Goal: Task Accomplishment & Management: Complete application form

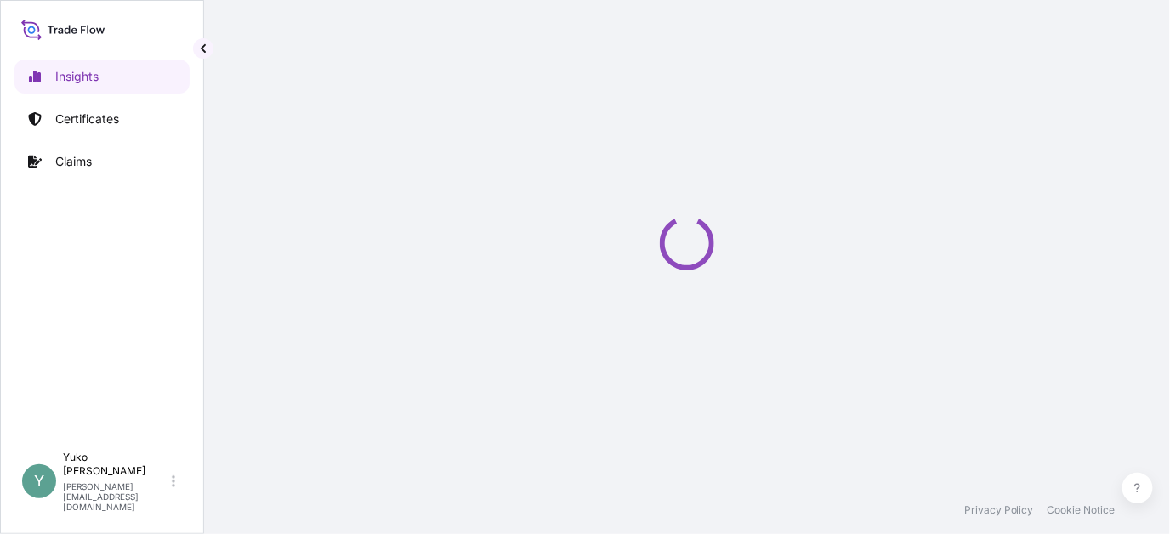
select select "2025"
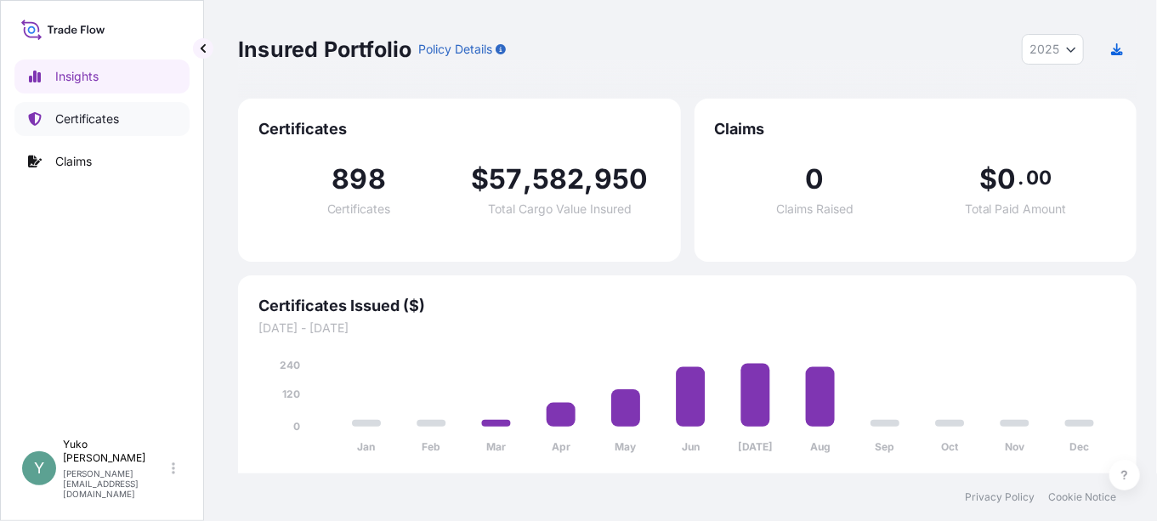
click at [93, 120] on p "Certificates" at bounding box center [87, 119] width 64 height 17
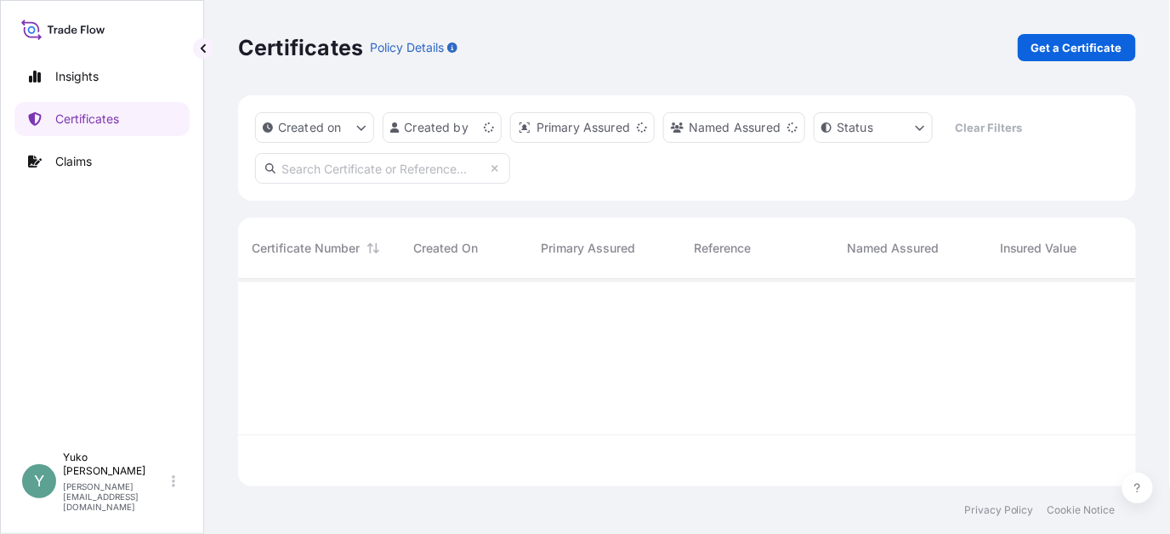
scroll to position [204, 885]
click at [1079, 46] on p "Get a Certificate" at bounding box center [1076, 47] width 91 height 17
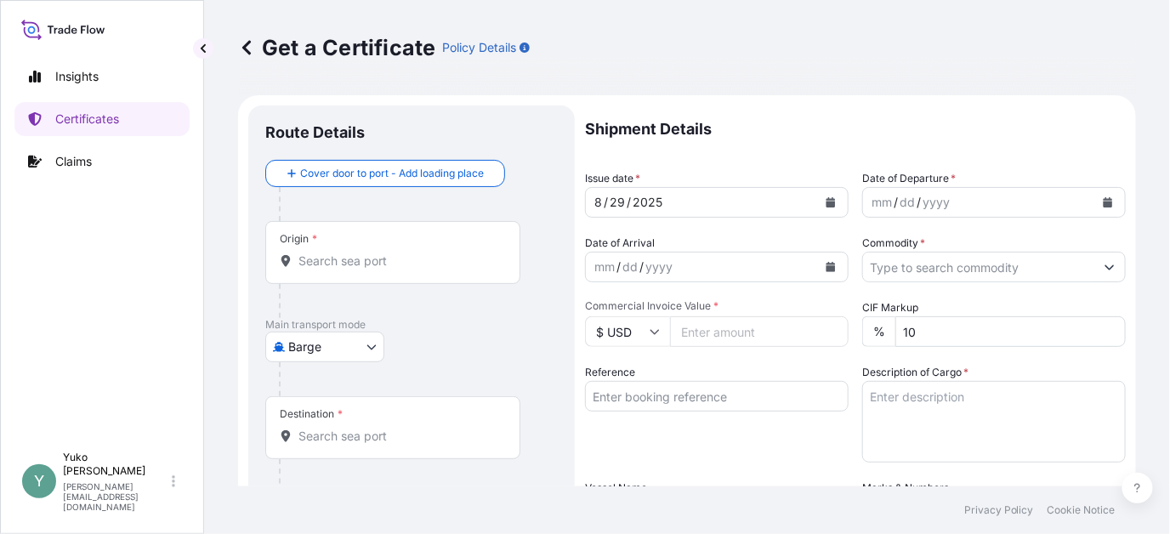
click at [365, 343] on body "Insights Certificates Claims Y [PERSON_NAME] [EMAIL_ADDRESS][DOMAIN_NAME] Get a…" at bounding box center [585, 267] width 1170 height 534
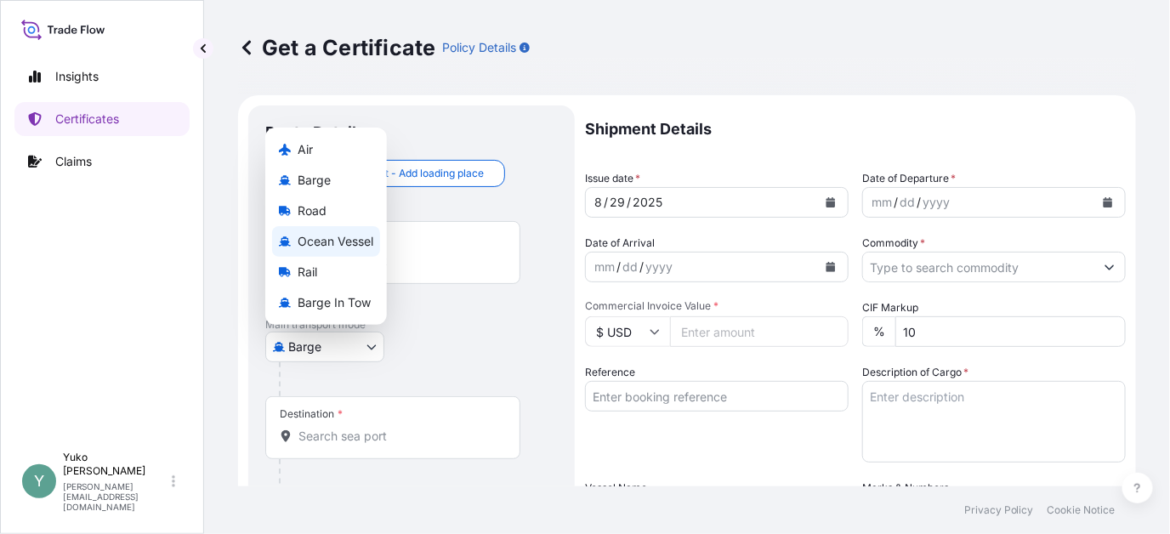
click at [357, 248] on span "Ocean Vessel" at bounding box center [336, 241] width 76 height 17
select select "Ocean Vessel"
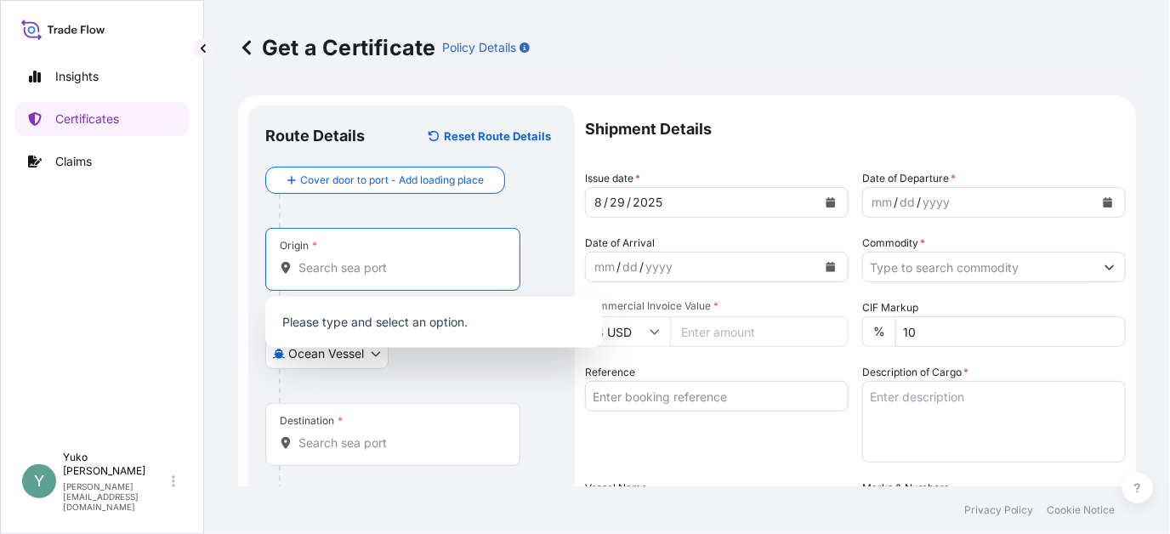
click at [384, 264] on input "Origin *" at bounding box center [398, 267] width 201 height 17
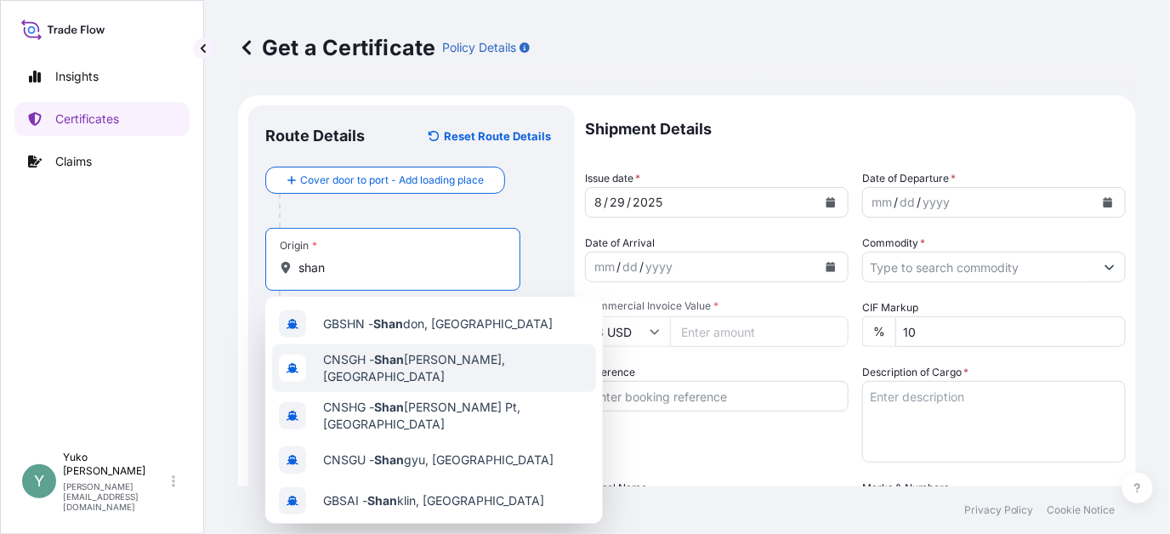
click at [422, 361] on span "CNSGH - [PERSON_NAME], [GEOGRAPHIC_DATA]" at bounding box center [456, 368] width 266 height 34
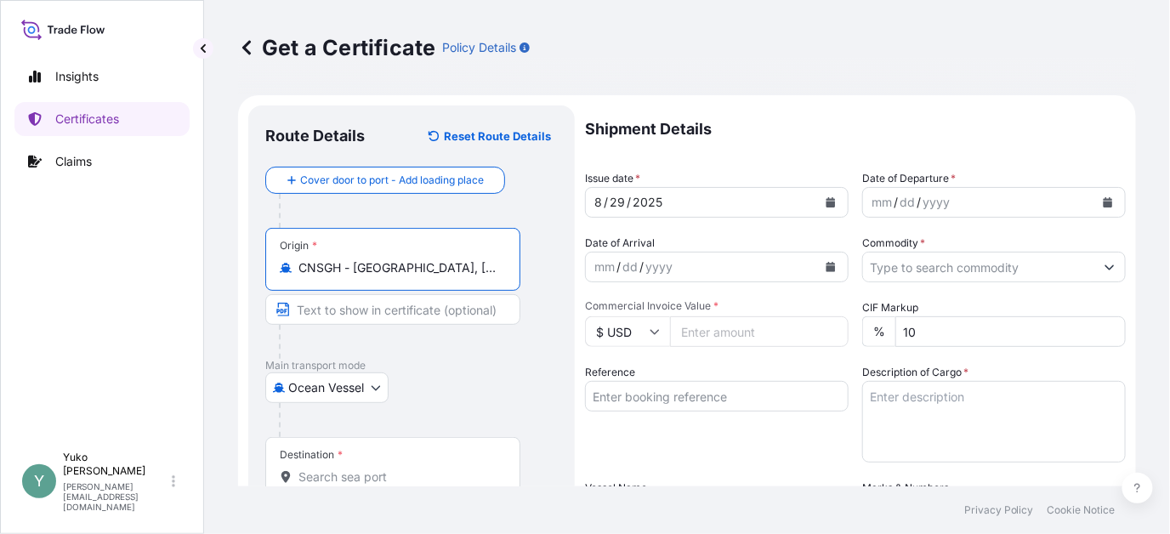
type input "CNSGH - [GEOGRAPHIC_DATA], [GEOGRAPHIC_DATA]"
click at [406, 471] on input "Destination *" at bounding box center [398, 476] width 201 height 17
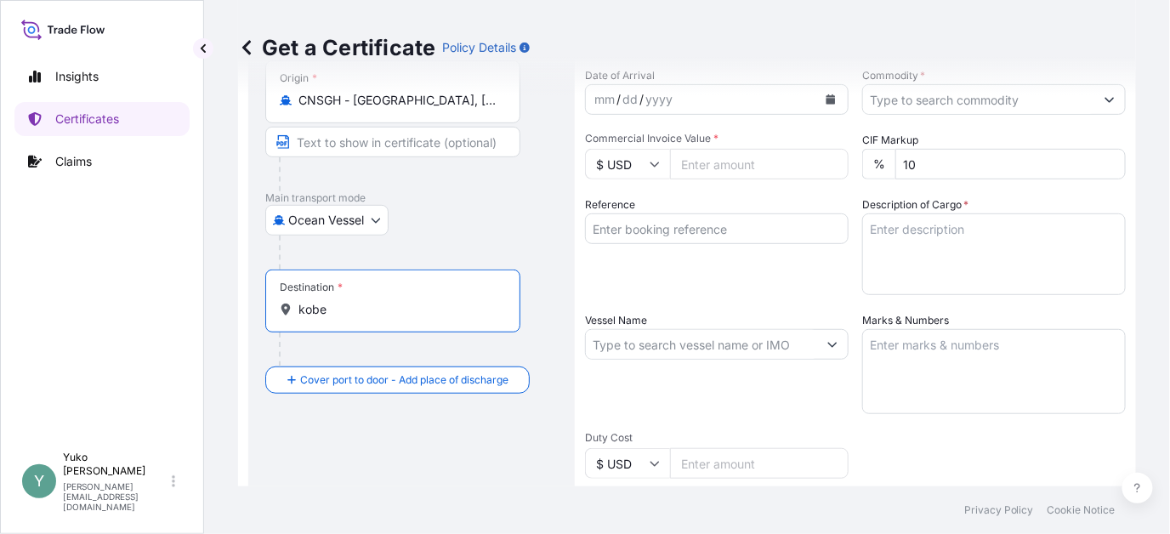
scroll to position [254, 0]
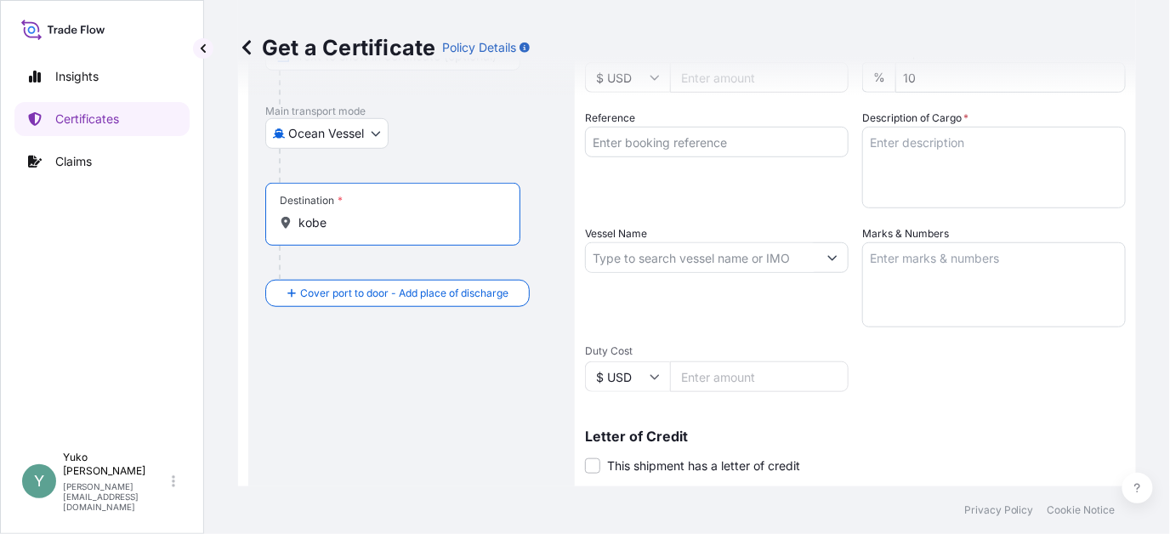
click at [376, 223] on input "kobe" at bounding box center [398, 222] width 201 height 17
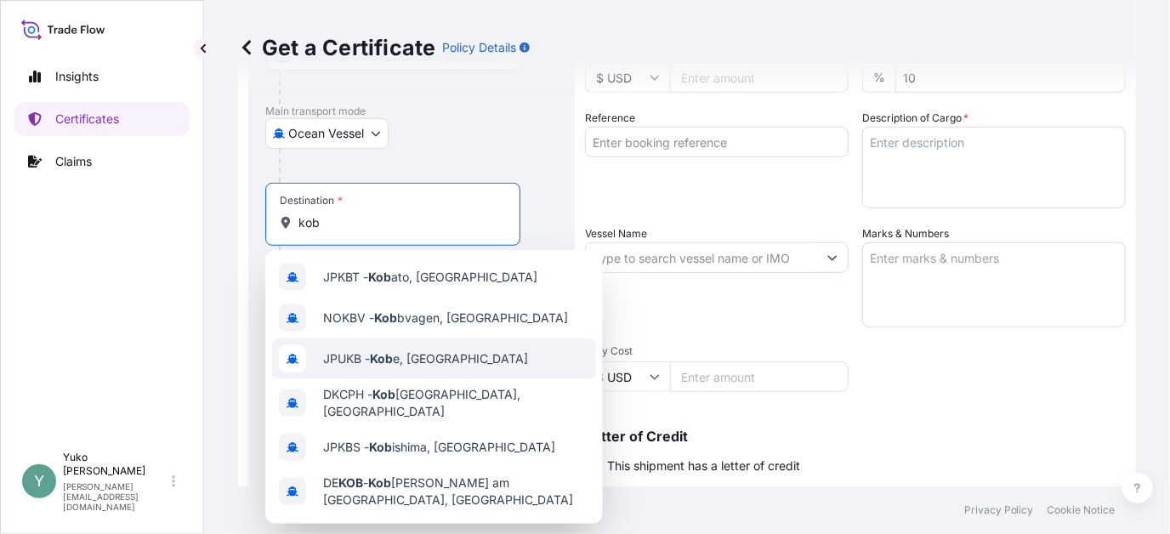
click at [424, 366] on span "JPUKB - Kob e, [GEOGRAPHIC_DATA]" at bounding box center [425, 358] width 205 height 17
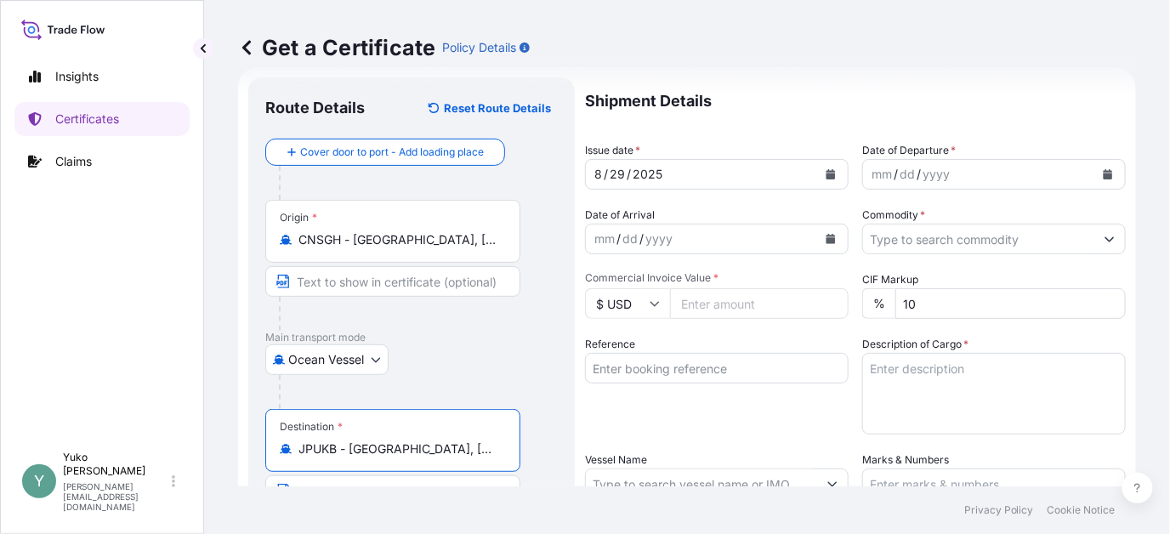
scroll to position [0, 0]
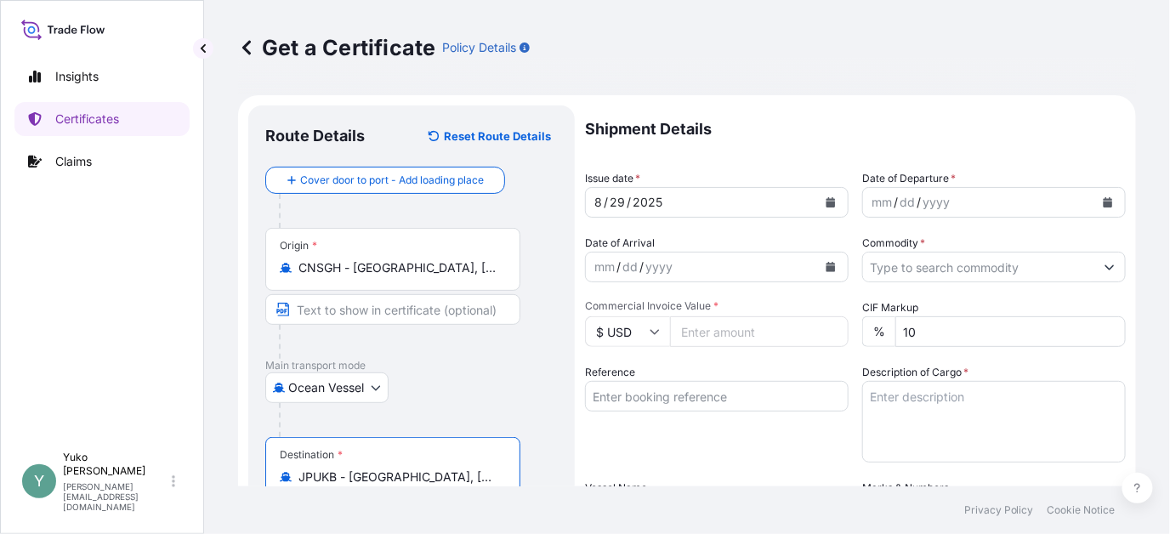
type input "JPUKB - [GEOGRAPHIC_DATA], [GEOGRAPHIC_DATA]"
click at [1103, 197] on icon "Calendar" at bounding box center [1108, 202] width 10 height 10
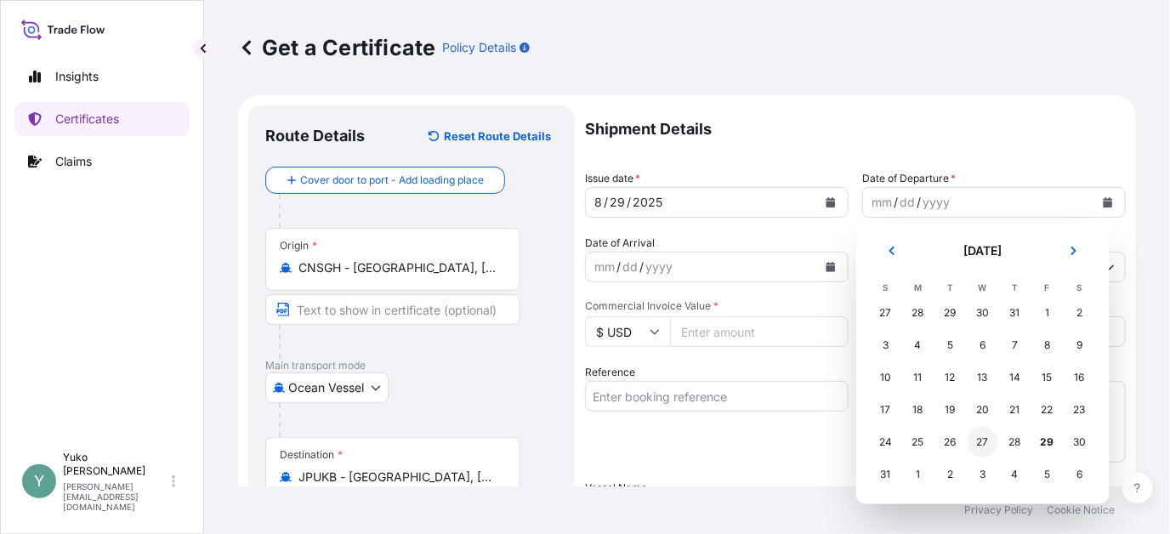
click at [985, 442] on div "27" at bounding box center [983, 442] width 31 height 31
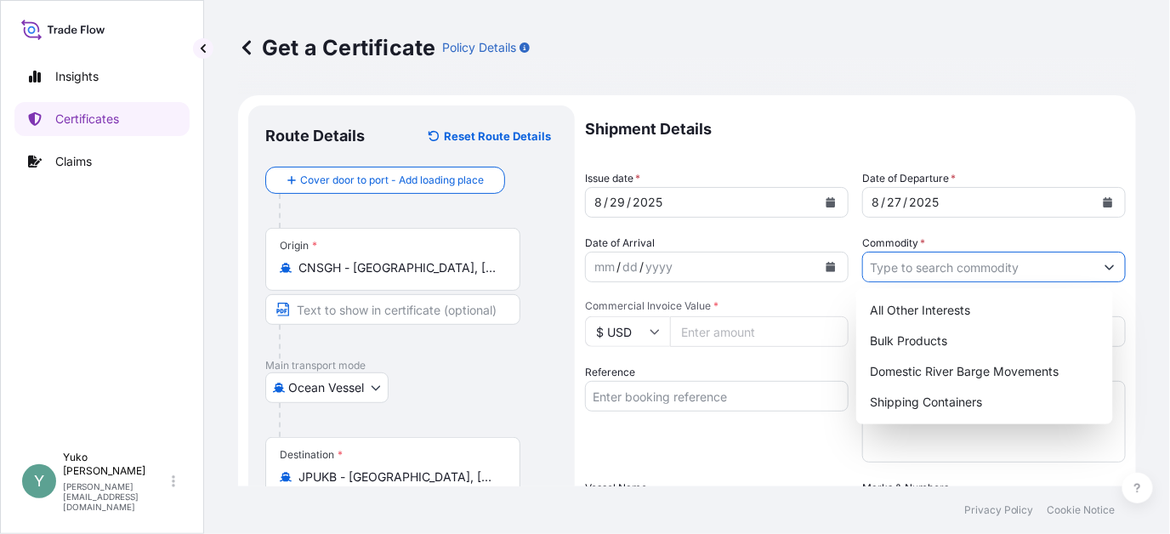
click at [1051, 266] on input "Commodity *" at bounding box center [978, 267] width 231 height 31
click at [982, 394] on div "Shipping Containers" at bounding box center [984, 402] width 242 height 31
type input "Shipping Containers"
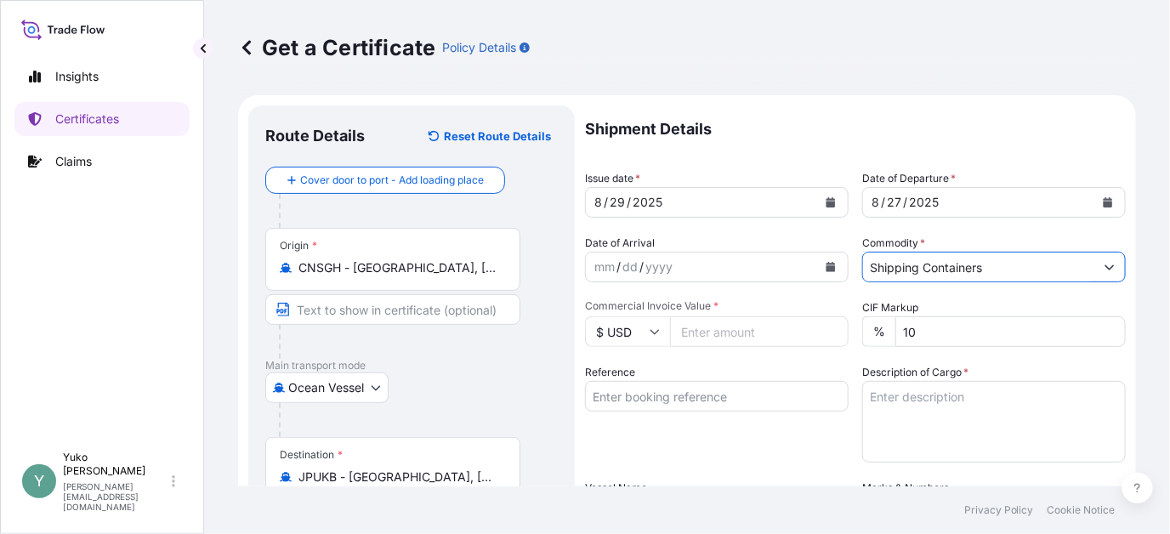
click at [657, 331] on icon at bounding box center [654, 332] width 9 height 5
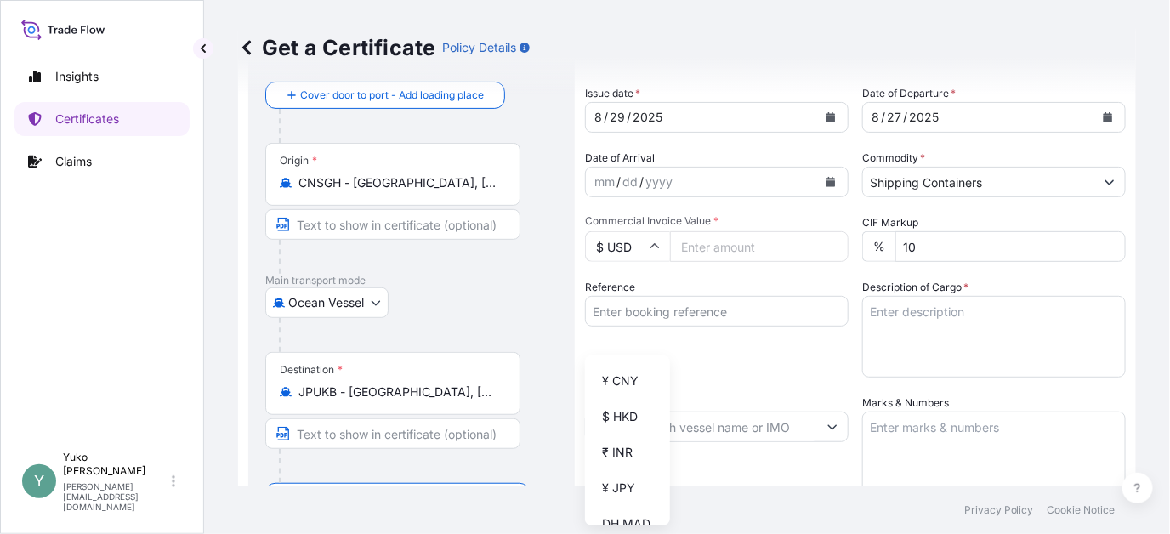
scroll to position [258, 0]
click at [634, 490] on div "¥ JPY" at bounding box center [627, 477] width 71 height 32
type input "¥ JPY"
click at [728, 252] on input "Commercial Invoice Value *" at bounding box center [759, 246] width 179 height 31
type input "2459600"
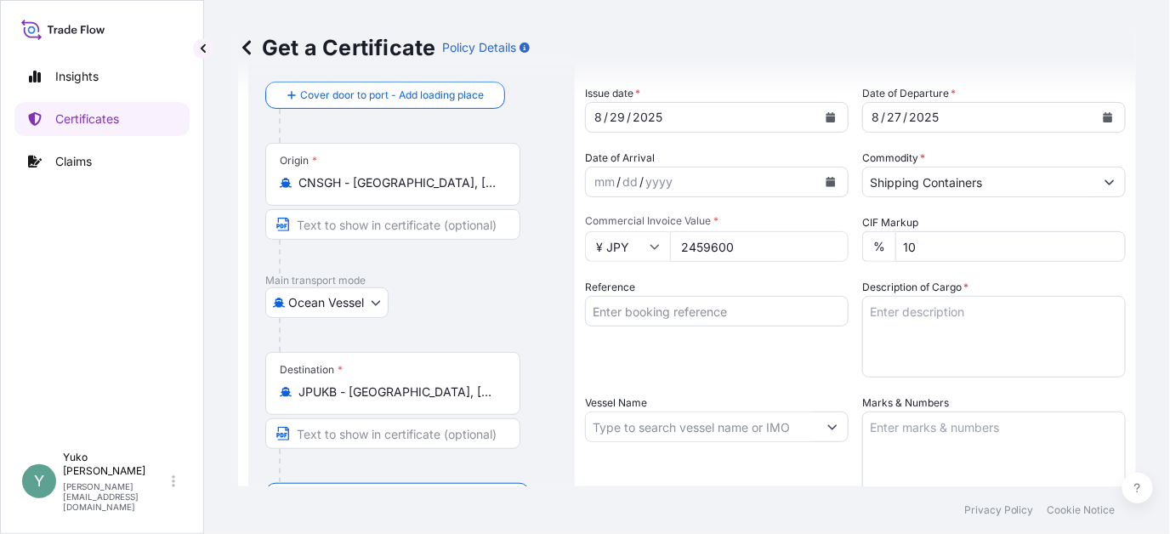
click at [897, 317] on textarea "Description of Cargo *" at bounding box center [994, 337] width 264 height 82
click at [900, 310] on textarea "Description of Cargo *" at bounding box center [994, 337] width 264 height 82
paste textarea "MERQUAT 550PR POLYMER ISO"
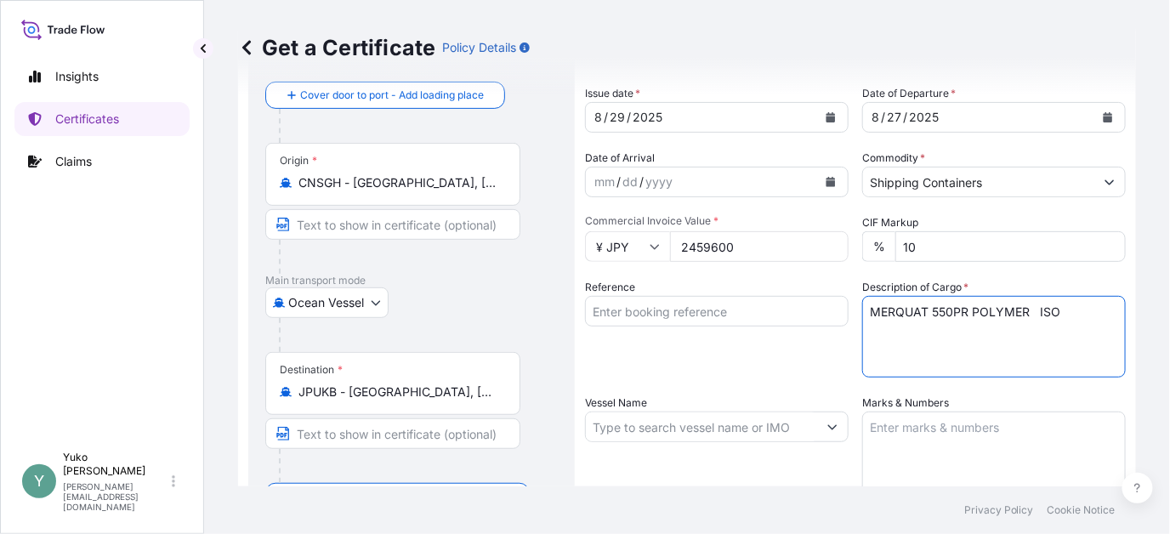
type textarea "MERQUAT 550PR POLYMER ISO"
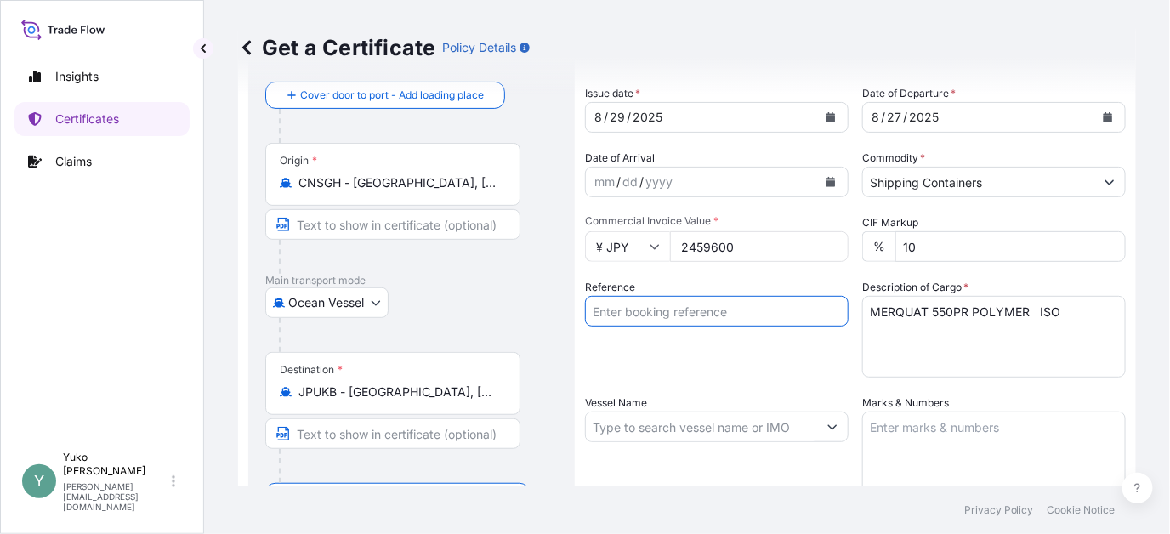
click at [741, 314] on input "Reference" at bounding box center [717, 311] width 264 height 31
click at [683, 312] on input "Reference" at bounding box center [717, 311] width 264 height 31
paste input "PASU5163275610"
type input "PASU5163275610"
click at [921, 426] on textarea "Marks & Numbers" at bounding box center [994, 454] width 264 height 85
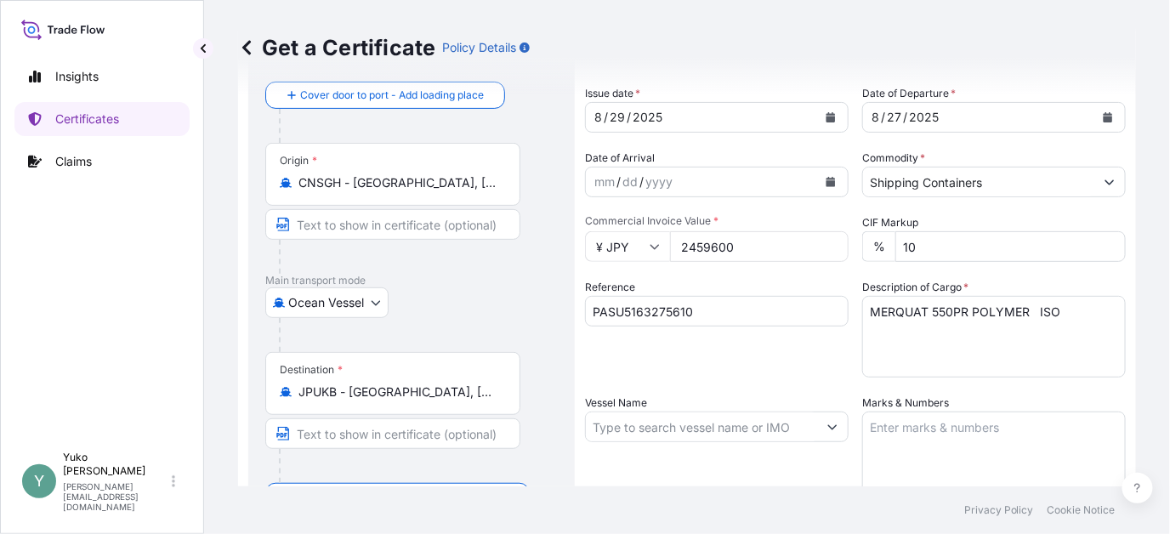
click at [981, 431] on textarea "Marks & Numbers" at bounding box center [994, 454] width 264 height 85
paste textarea "502506002533"
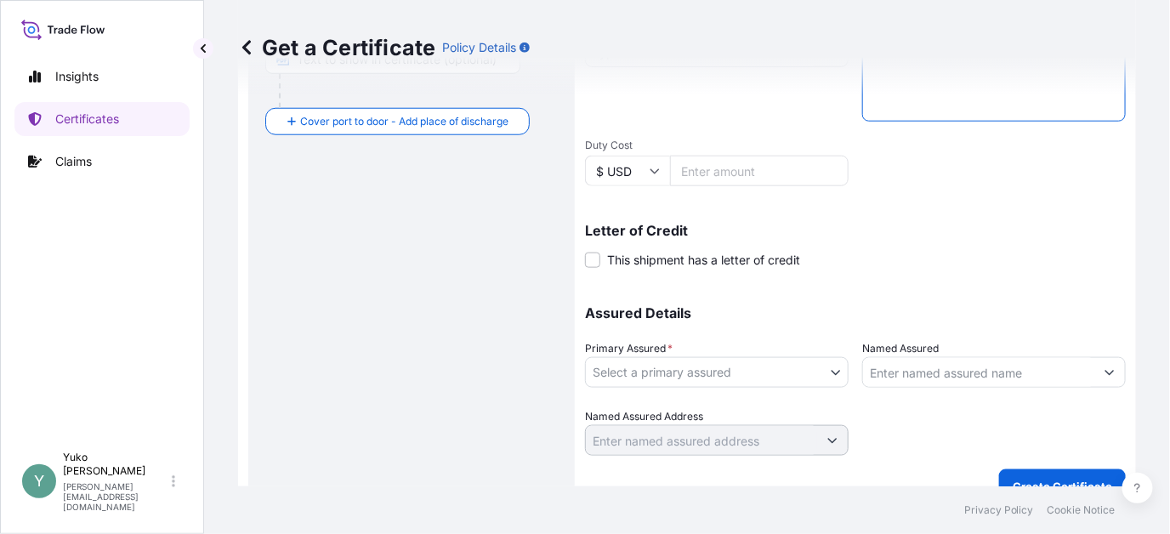
scroll to position [486, 0]
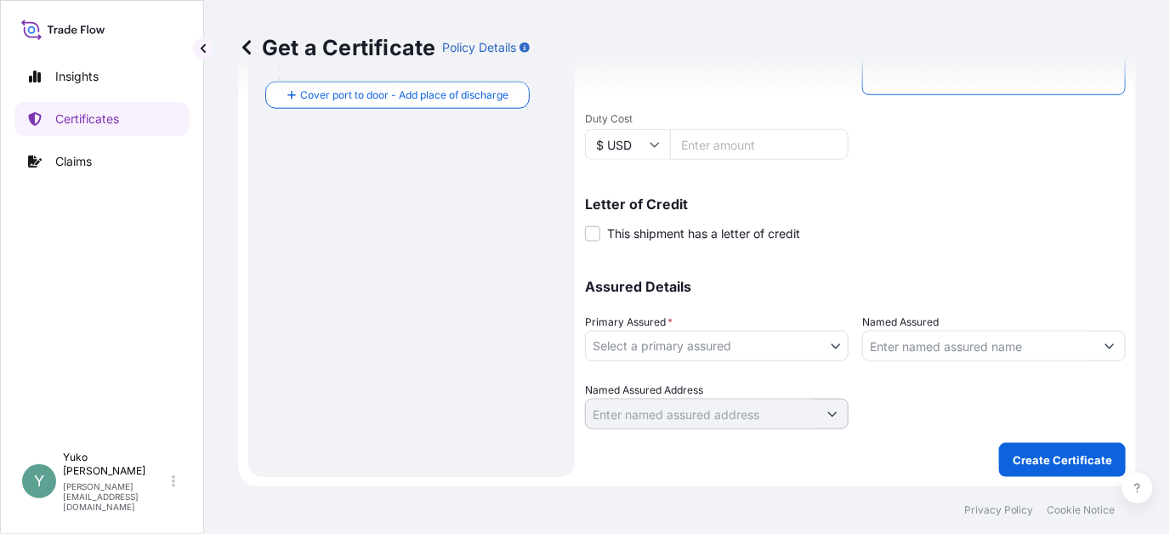
type textarea "502506002533"
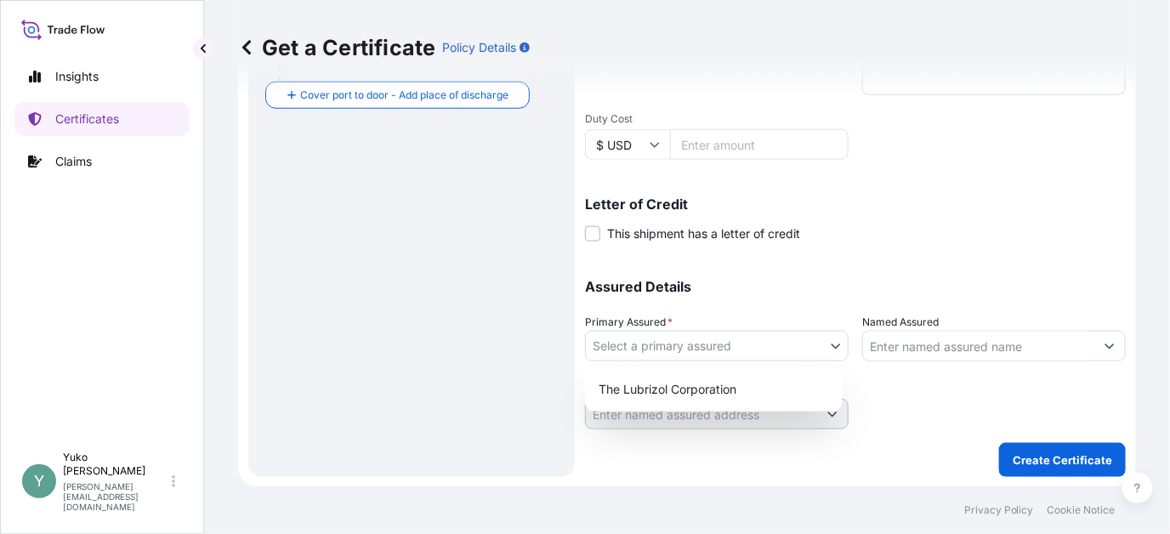
click at [765, 345] on body "Insights Certificates Claims Y [PERSON_NAME] [EMAIL_ADDRESS][DOMAIN_NAME] Get a…" at bounding box center [585, 267] width 1170 height 534
click at [758, 379] on div "The Lubrizol Corporation" at bounding box center [714, 389] width 244 height 31
select select "31566"
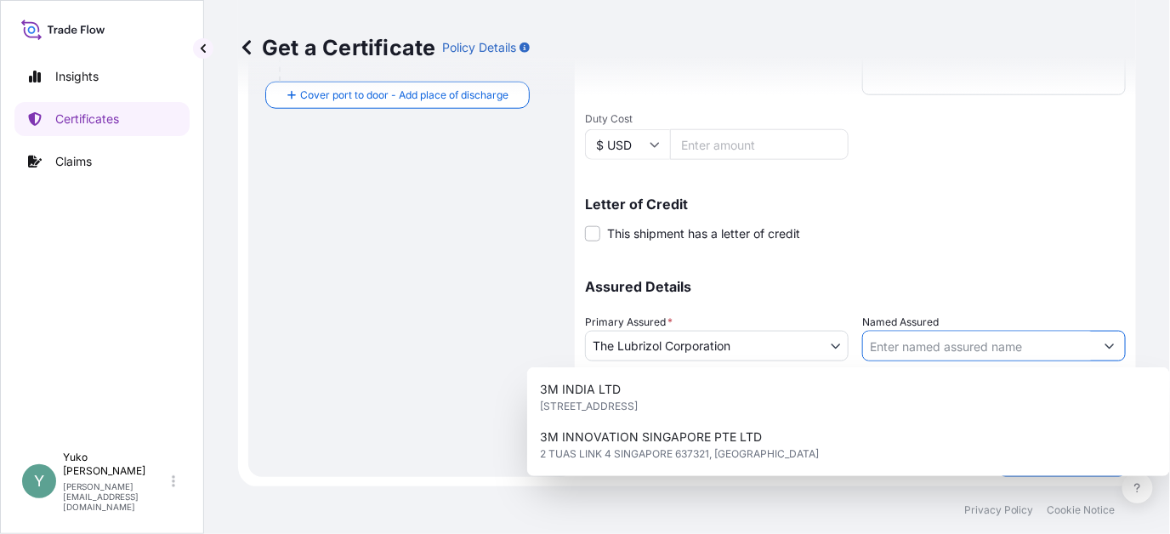
click at [942, 344] on input "Named Assured" at bounding box center [978, 346] width 231 height 31
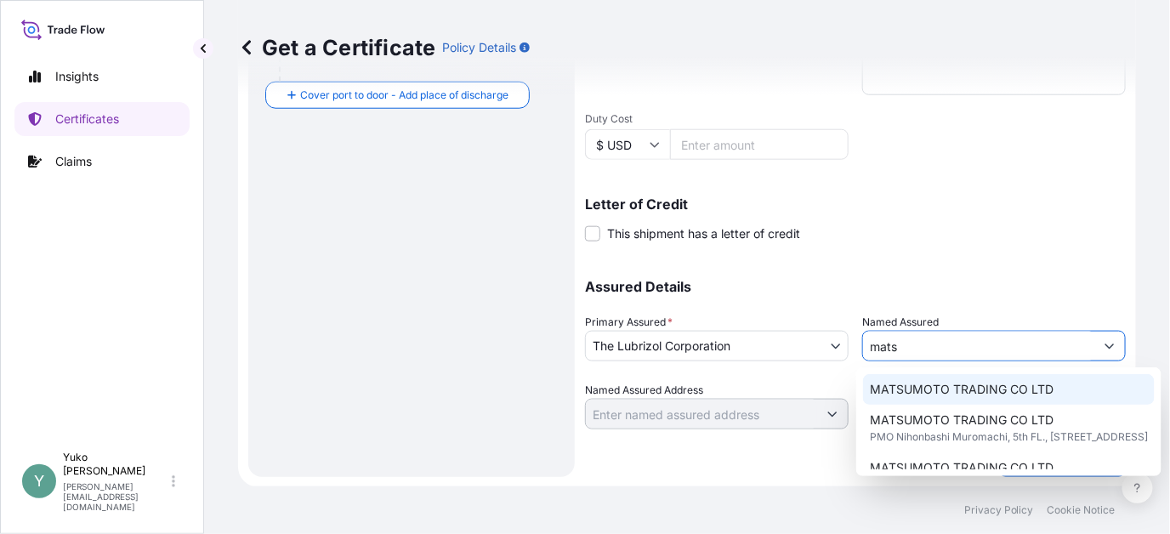
click at [960, 388] on span "MATSUMOTO TRADING CO LTD" at bounding box center [962, 389] width 184 height 17
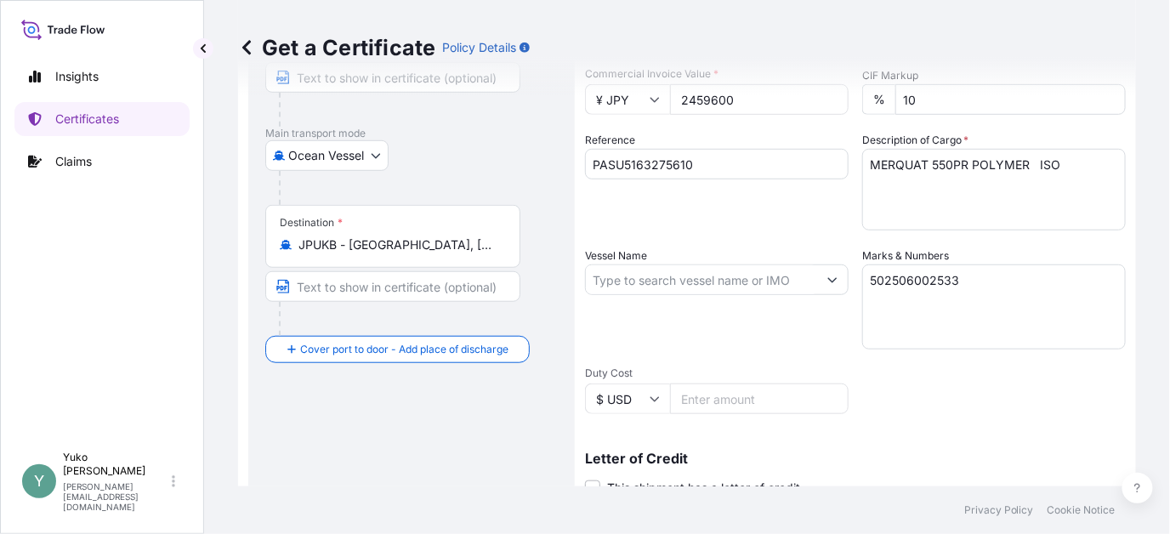
scroll to position [146, 0]
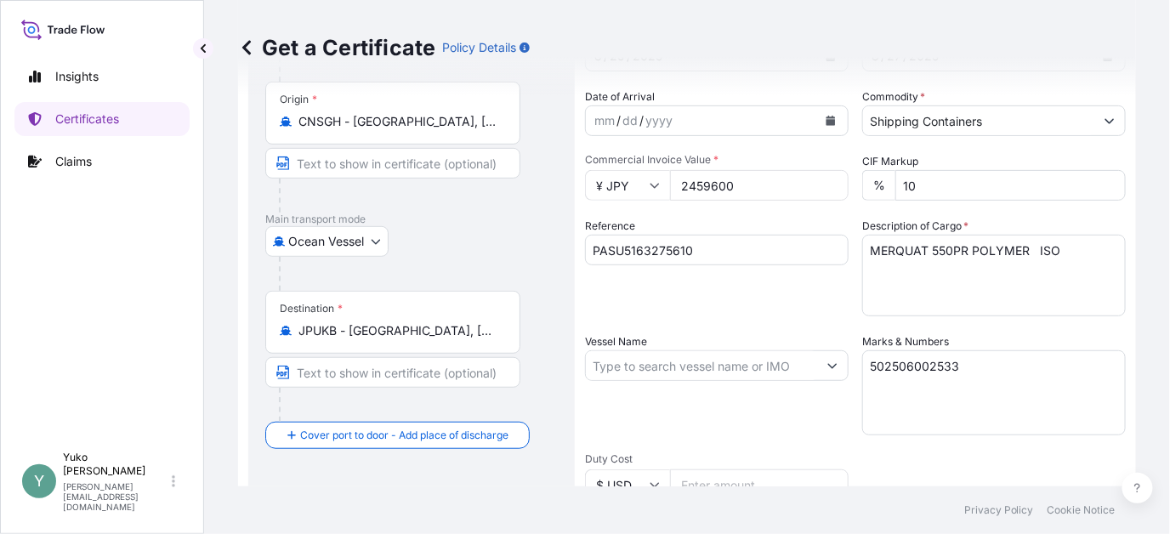
type input "MATSUMOTO TRADING CO LTD"
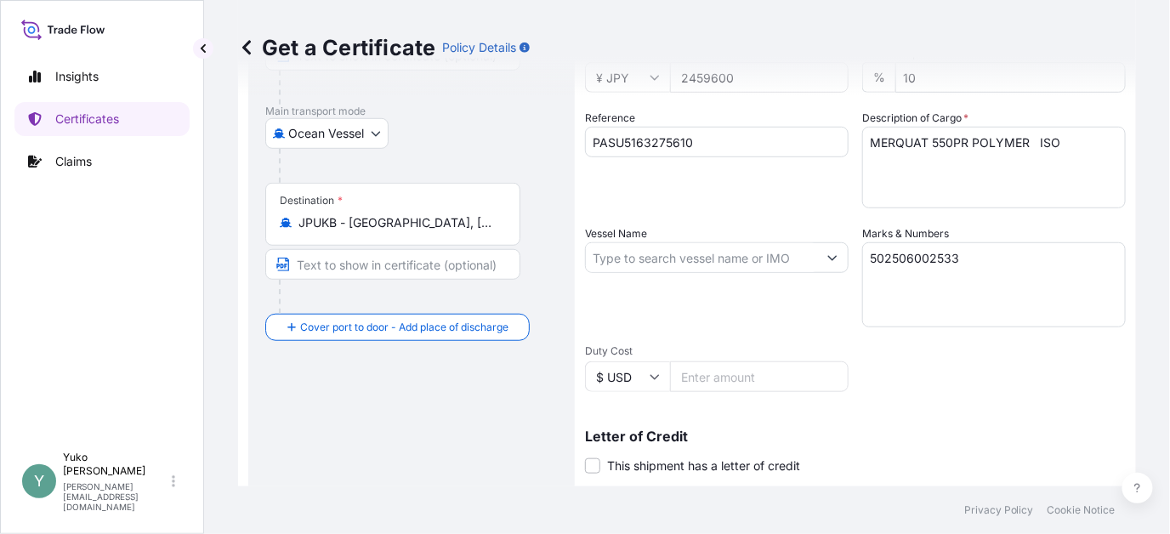
scroll to position [486, 0]
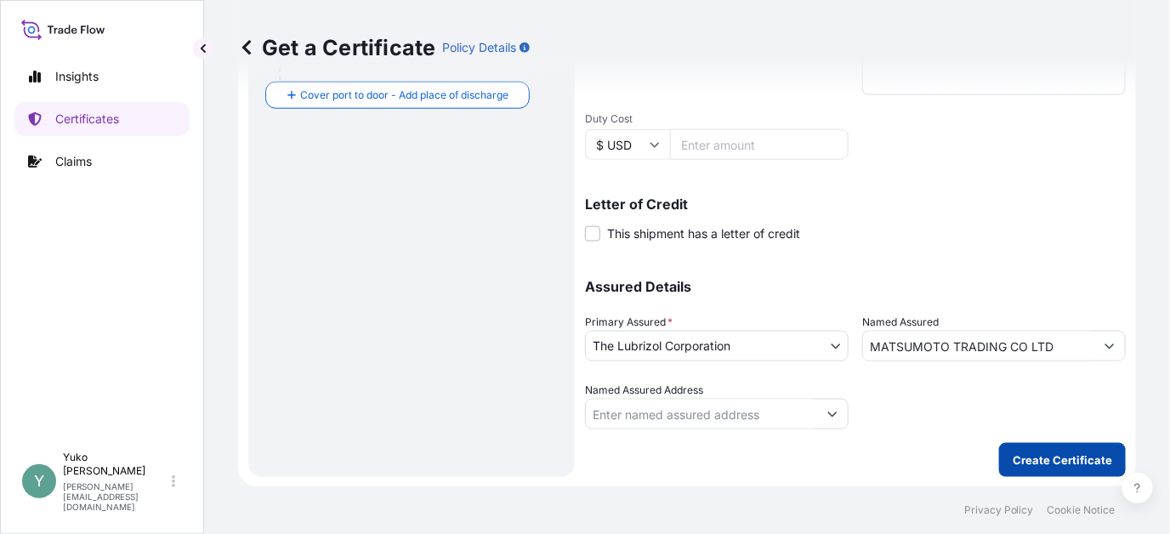
click at [1025, 460] on p "Create Certificate" at bounding box center [1062, 459] width 99 height 17
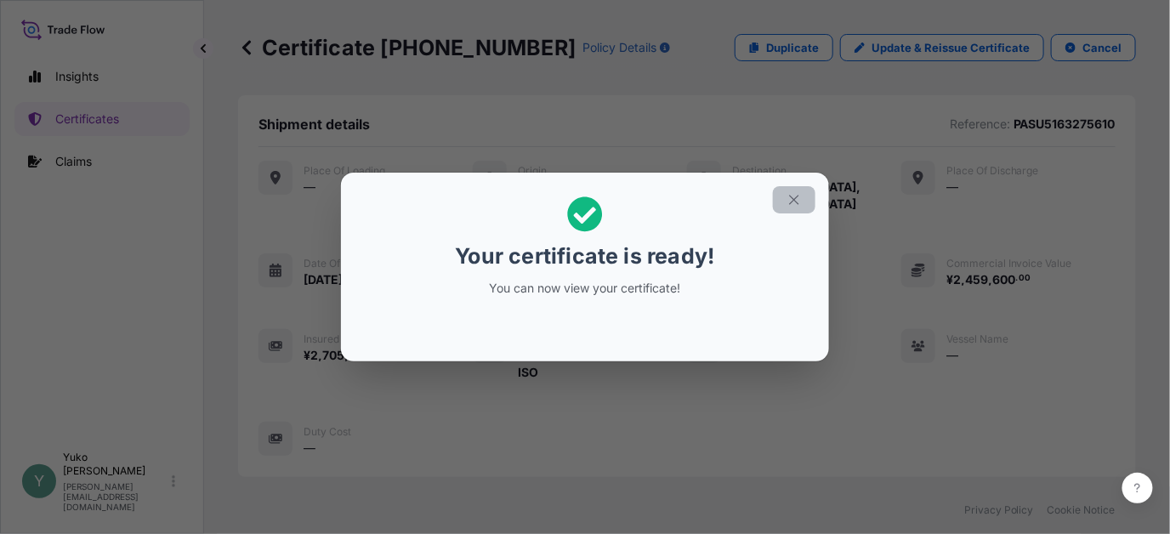
click at [803, 200] on button "button" at bounding box center [794, 199] width 43 height 27
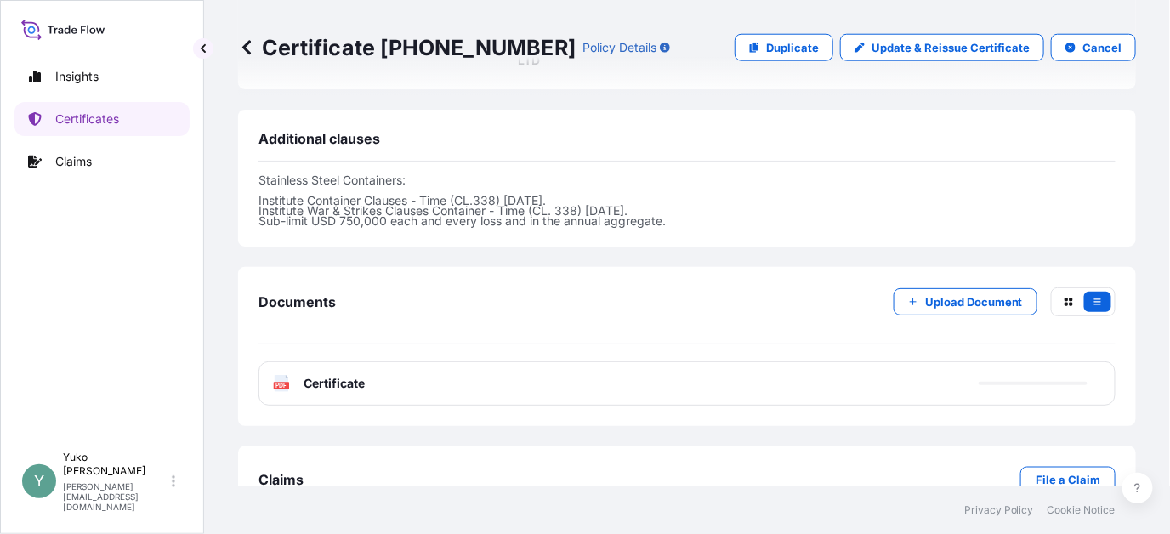
scroll to position [575, 0]
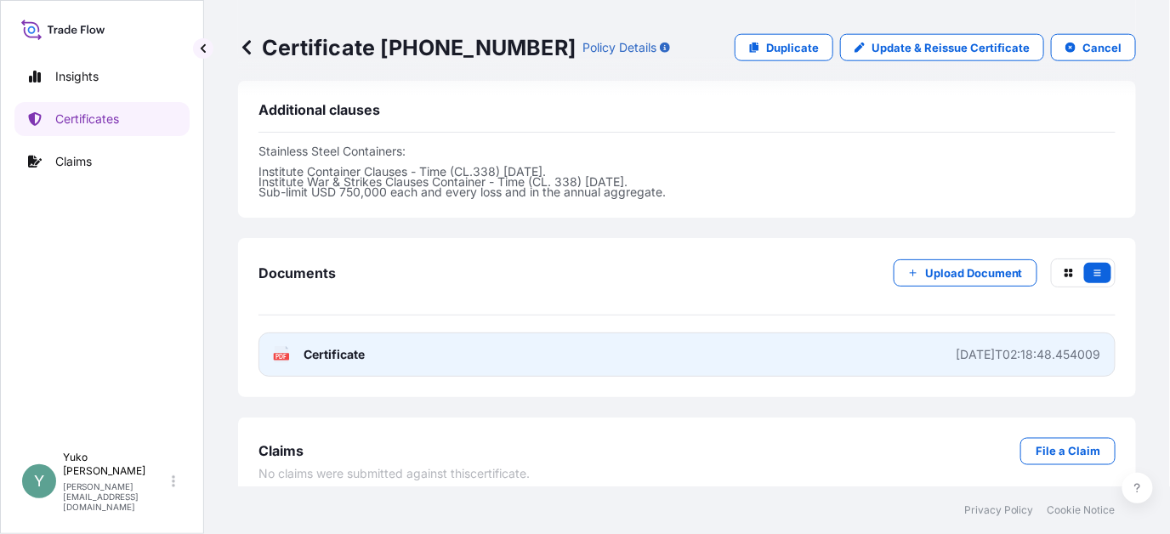
click at [328, 346] on span "Certificate" at bounding box center [334, 354] width 61 height 17
